Goal: Transaction & Acquisition: Purchase product/service

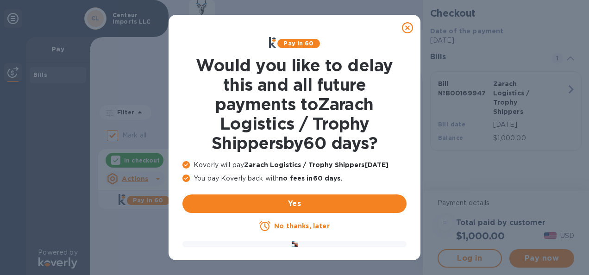
click at [404, 29] on icon at bounding box center [407, 27] width 11 height 11
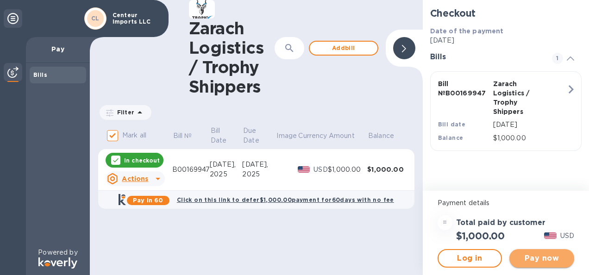
click at [548, 255] on span "Pay now" at bounding box center [541, 258] width 50 height 11
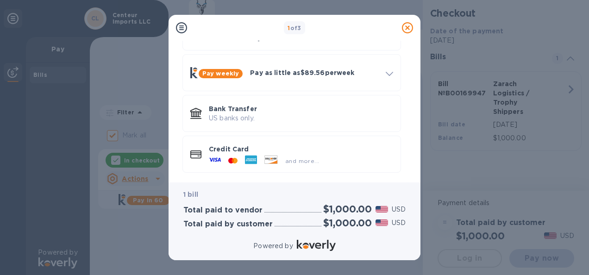
scroll to position [78, 0]
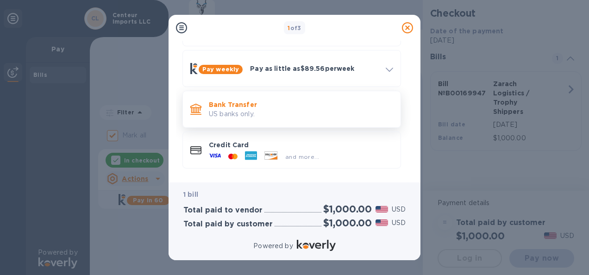
click at [237, 101] on p "Bank Transfer" at bounding box center [301, 104] width 184 height 9
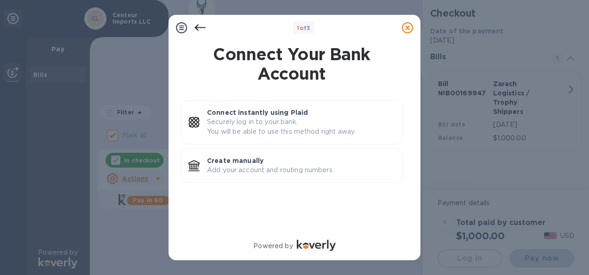
scroll to position [0, 0]
click at [249, 163] on p "Create manually" at bounding box center [301, 160] width 188 height 9
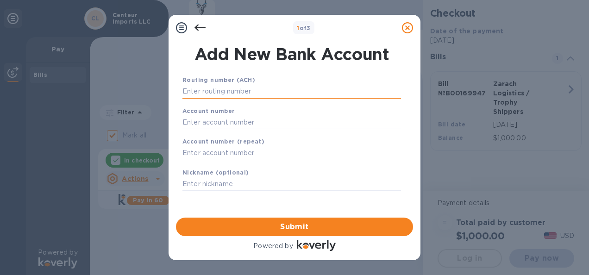
click at [238, 90] on input "text" at bounding box center [291, 92] width 218 height 14
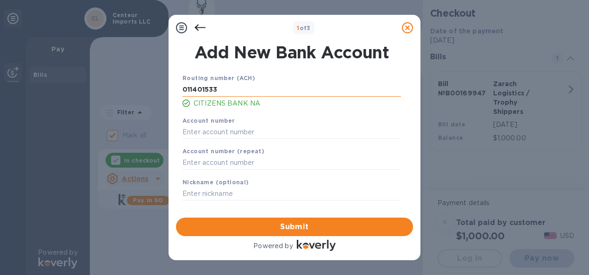
type input "011401533"
type input "3312726109"
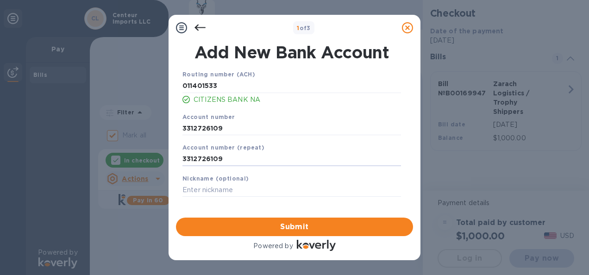
type input "3312726109"
click at [299, 225] on span "Submit" at bounding box center [294, 226] width 222 height 11
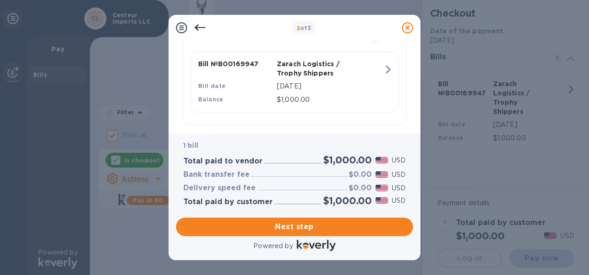
scroll to position [248, 0]
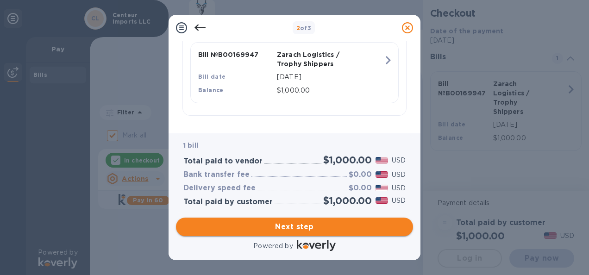
click at [306, 227] on span "Next step" at bounding box center [294, 226] width 222 height 11
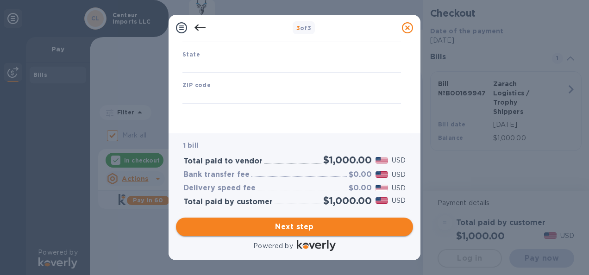
type input "[GEOGRAPHIC_DATA]"
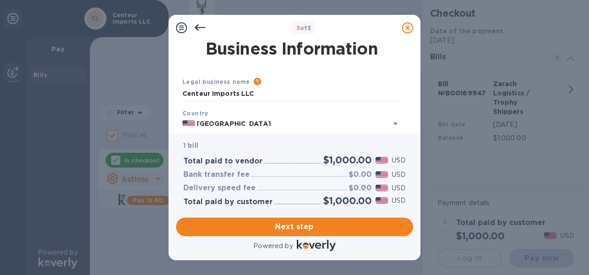
scroll to position [46, 0]
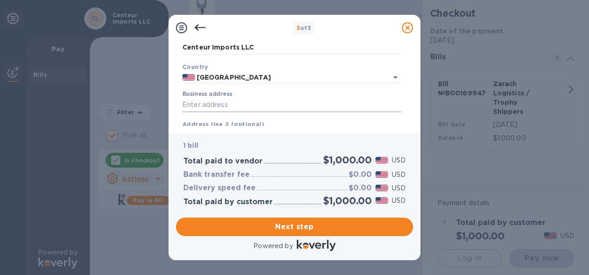
click at [238, 102] on input "Business address" at bounding box center [291, 105] width 218 height 14
type input "11 [PERSON_NAME]"
type input "Alstead"
type input "NH"
type input "03602"
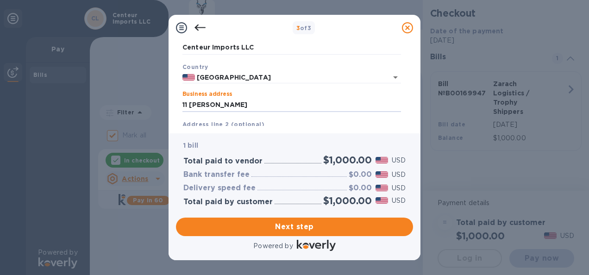
scroll to position [93, 0]
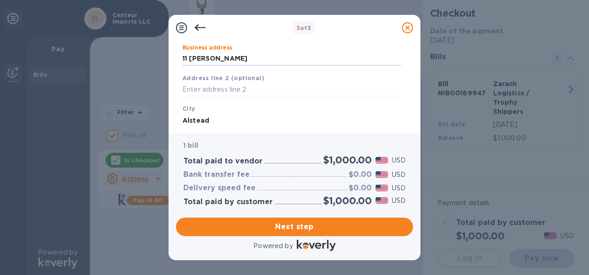
click at [236, 120] on input "Alstead" at bounding box center [291, 120] width 218 height 14
type input "Alstead"
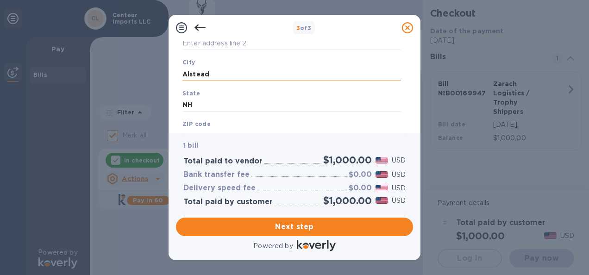
scroll to position [178, 0]
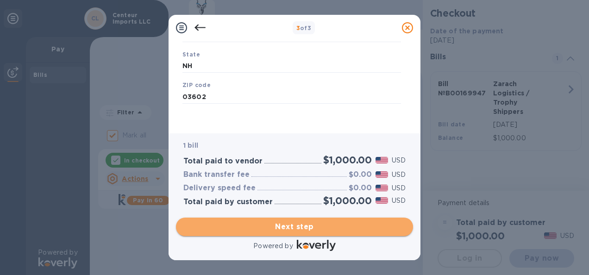
click at [297, 227] on span "Next step" at bounding box center [294, 226] width 222 height 11
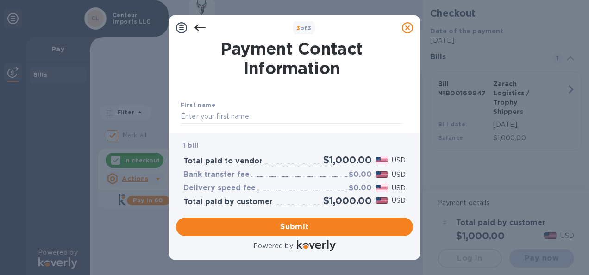
scroll to position [46, 0]
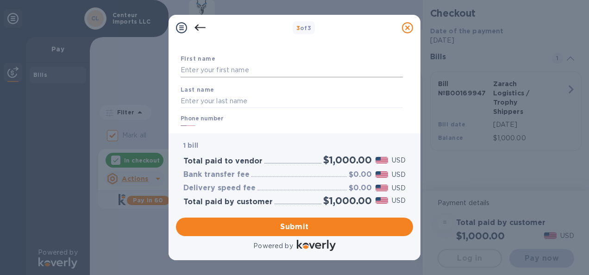
click at [239, 70] on input "text" at bounding box center [291, 70] width 222 height 14
type input "[PERSON_NAME]"
type input "Green"
type input "6034995808"
type input "[EMAIL_ADDRESS][DOMAIN_NAME]"
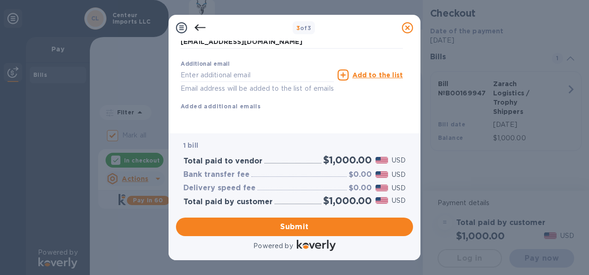
scroll to position [200, 0]
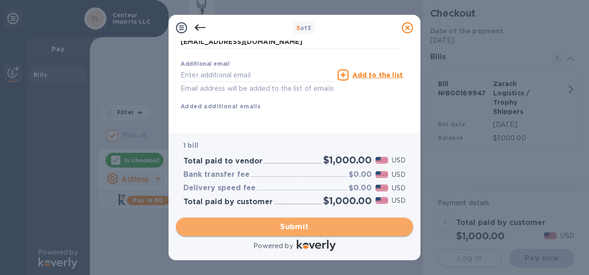
click at [296, 227] on span "Submit" at bounding box center [294, 226] width 222 height 11
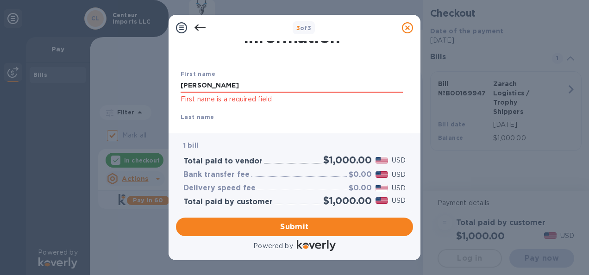
scroll to position [40, 0]
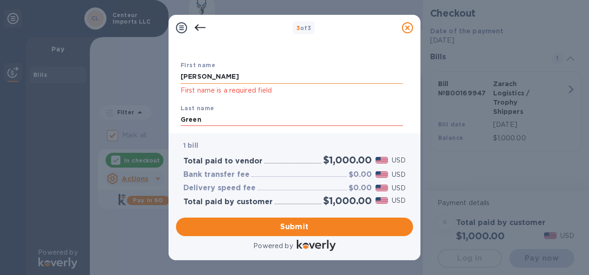
click at [208, 75] on input "[PERSON_NAME]" at bounding box center [291, 77] width 222 height 14
type input "[PERSON_NAME]"
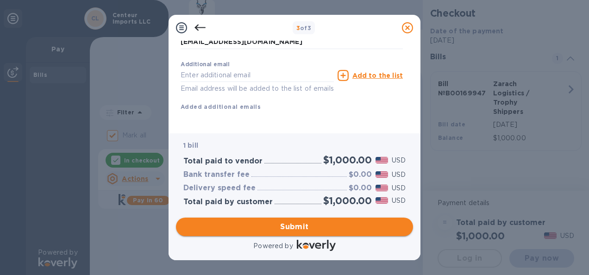
click at [292, 229] on span "Submit" at bounding box center [294, 226] width 222 height 11
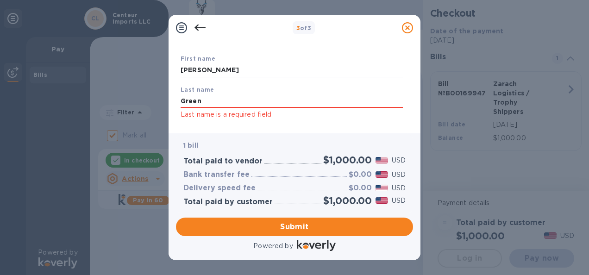
scroll to position [93, 0]
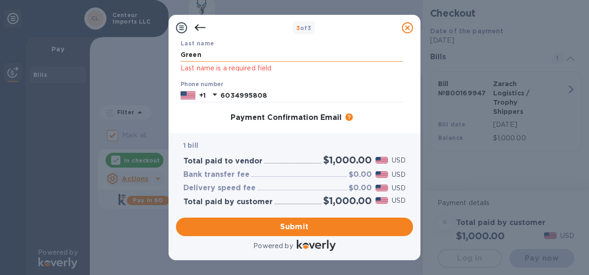
click at [215, 57] on input "Green" at bounding box center [291, 55] width 222 height 14
type input "Green"
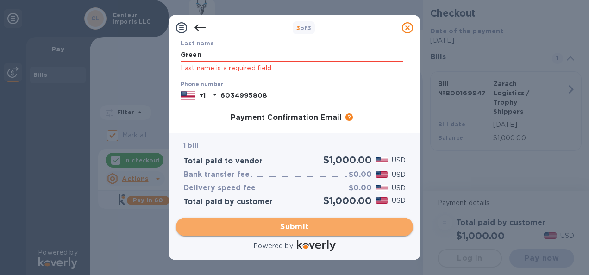
click at [297, 228] on span "Submit" at bounding box center [294, 226] width 222 height 11
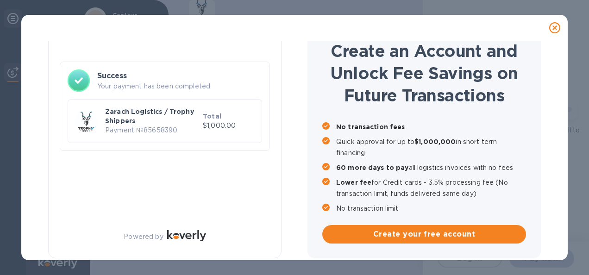
checkbox input "false"
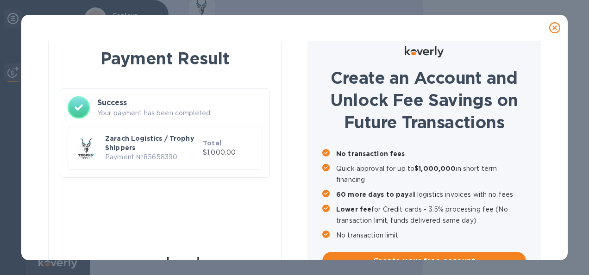
scroll to position [0, 0]
